Goal: Transaction & Acquisition: Purchase product/service

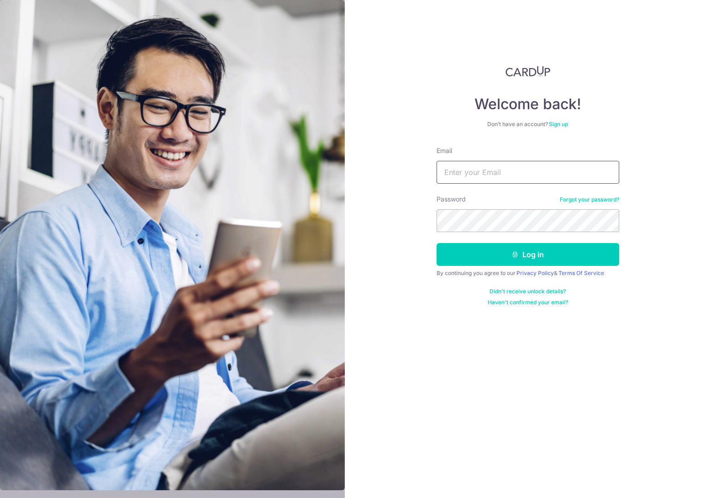
type input "[EMAIL_ADDRESS][DOMAIN_NAME]"
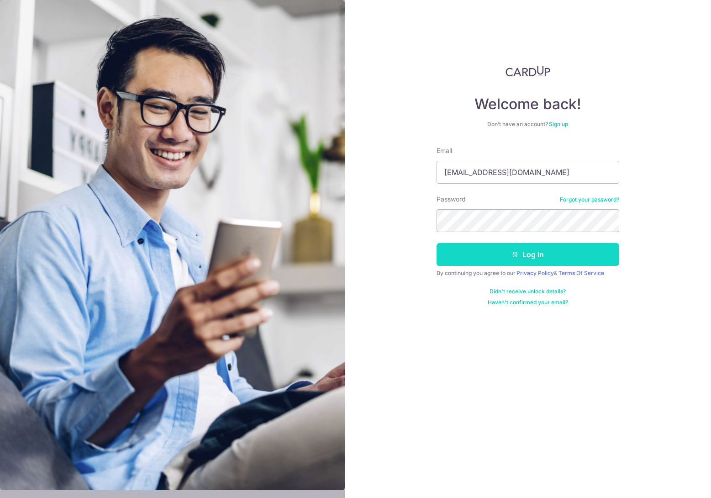
click at [523, 254] on button "Log in" at bounding box center [527, 254] width 183 height 23
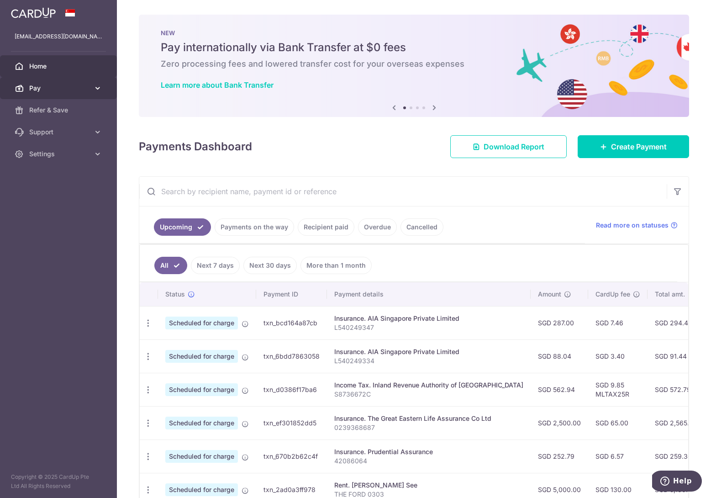
click at [88, 87] on span "Pay" at bounding box center [59, 88] width 60 height 9
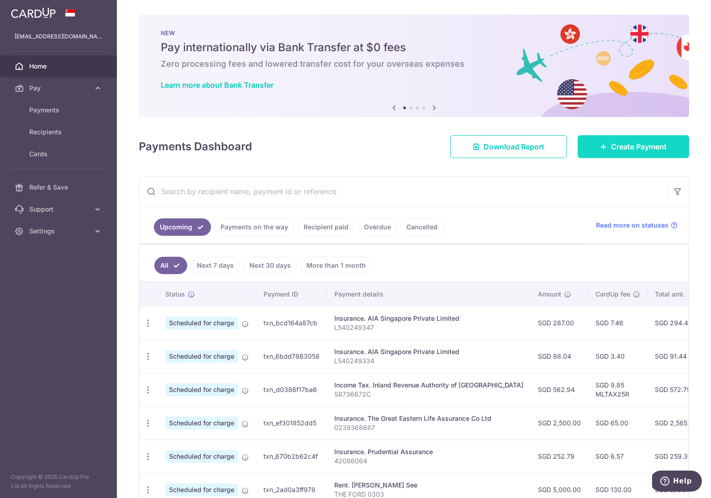
click at [622, 145] on span "Create Payment" at bounding box center [639, 146] width 56 height 11
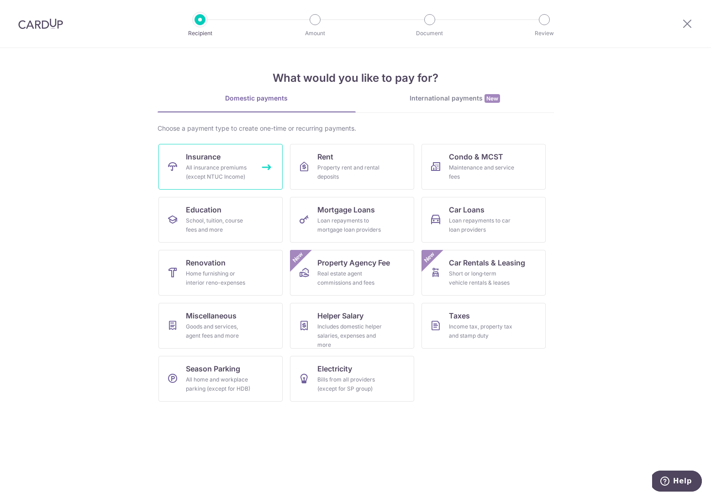
click at [243, 188] on link "Insurance All insurance premiums (except NTUC Income)" at bounding box center [220, 167] width 124 height 46
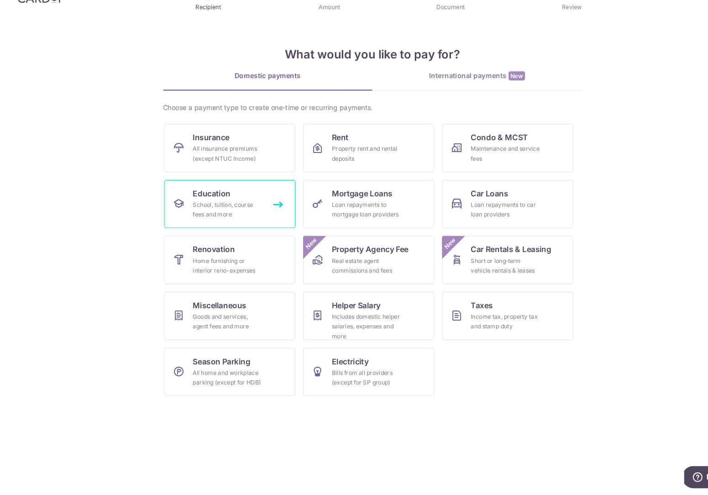
scroll to position [3, 0]
click at [421, 94] on link "International payments New" at bounding box center [453, 103] width 198 height 19
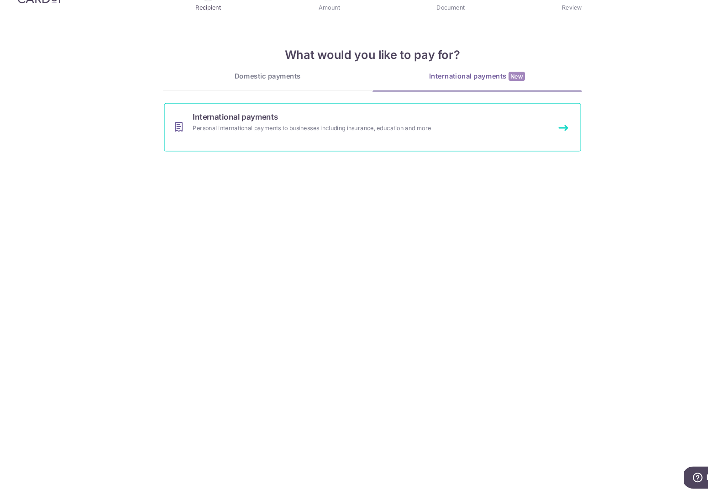
click at [395, 124] on link "International payments Personal international payments to businesses including …" at bounding box center [354, 147] width 394 height 46
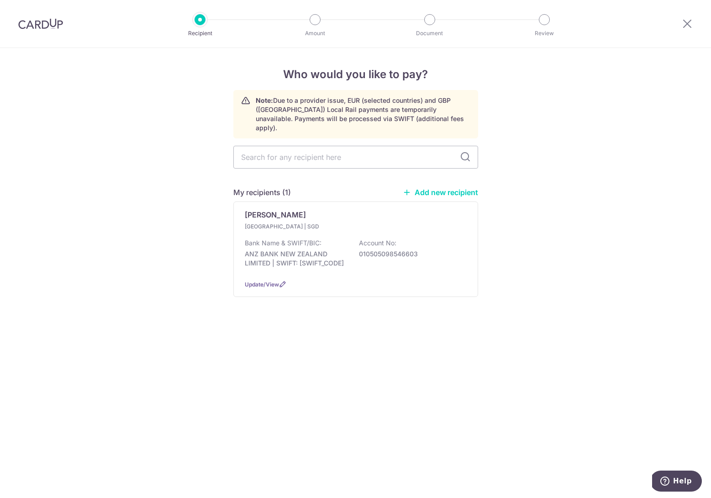
click at [46, 30] on div at bounding box center [40, 23] width 81 height 47
click at [311, 249] on p "ANZ BANK NEW ZEALAND LIMITED | SWIFT: ANZBNZ22" at bounding box center [296, 258] width 102 height 18
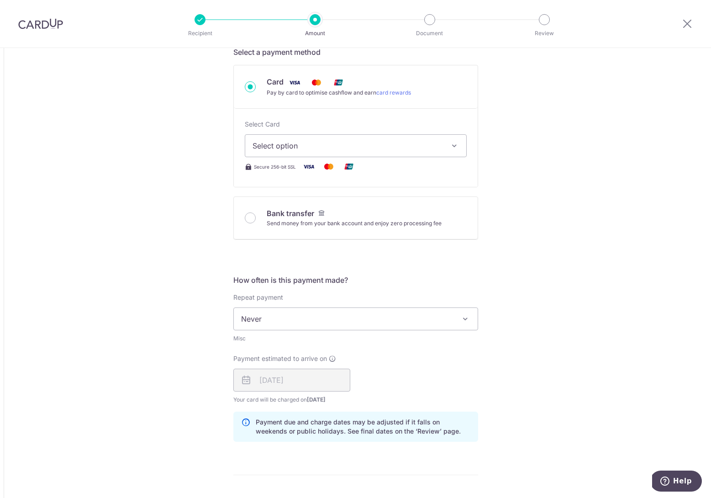
scroll to position [291, 0]
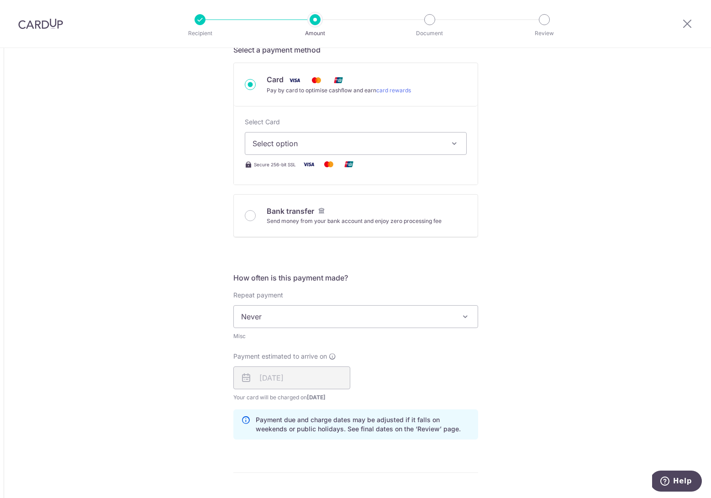
click at [389, 143] on span "Select option" at bounding box center [347, 143] width 190 height 11
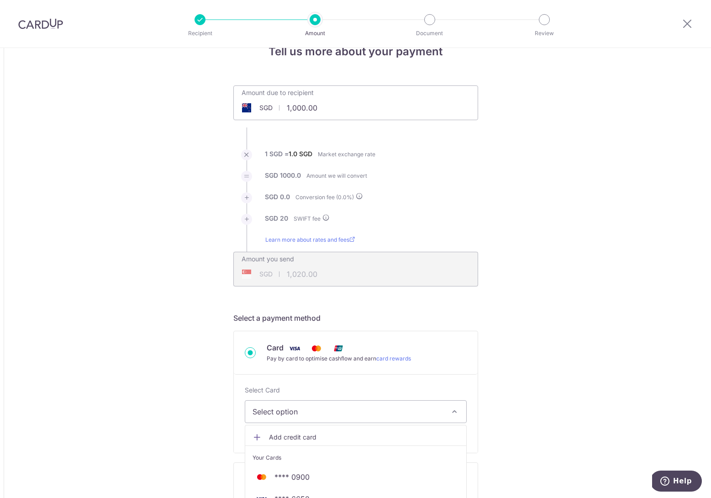
scroll to position [22, 0]
click at [331, 262] on div "Amount you send SGD 1,020.00 1020" at bounding box center [297, 263] width 127 height 21
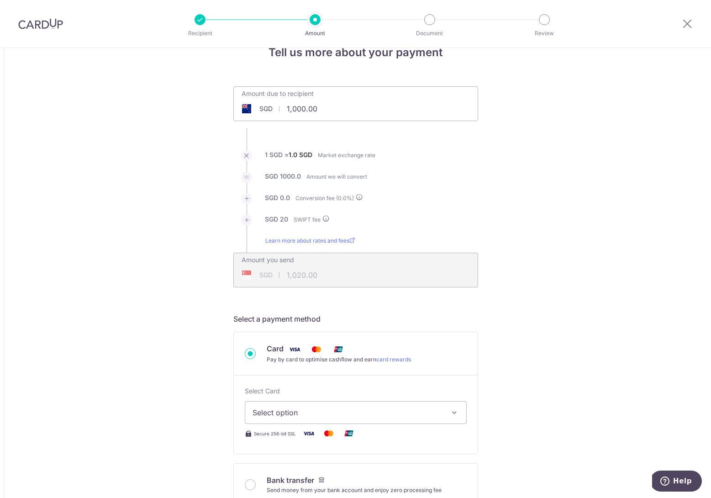
click at [500, 0] on div "Recipient Amount Document Review" at bounding box center [372, 23] width 392 height 47
